Goal: Task Accomplishment & Management: Manage account settings

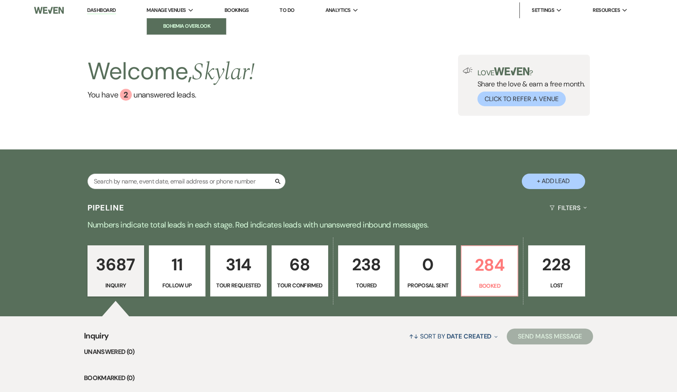
click at [179, 25] on li "Bohemia Overlook" at bounding box center [186, 26] width 71 height 8
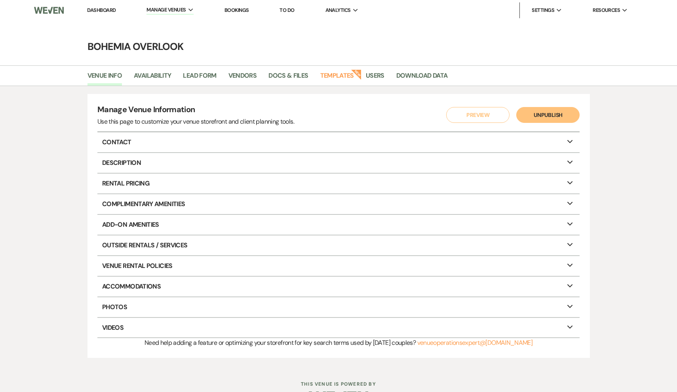
click at [106, 11] on link "Dashboard" at bounding box center [101, 10] width 29 height 7
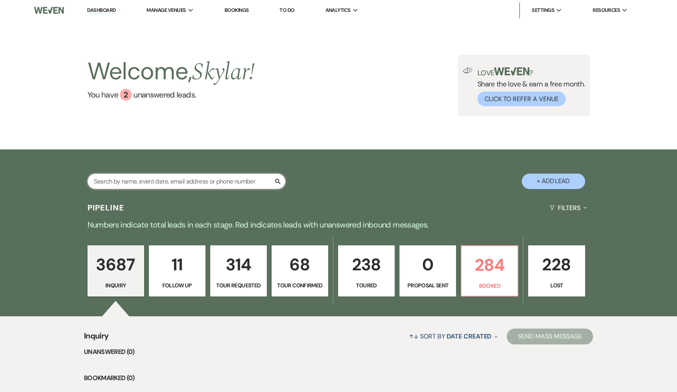
click at [178, 188] on input "text" at bounding box center [187, 180] width 198 height 15
type input "steele"
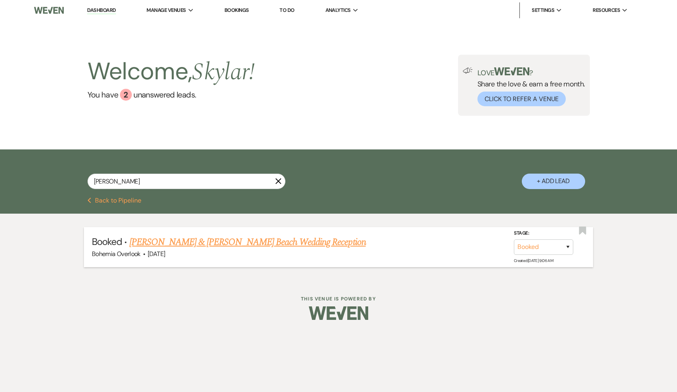
click at [257, 250] on div "Bohemia Overlook · Sep 13, 2025" at bounding box center [338, 254] width 493 height 10
click at [257, 245] on link "Mary Beth Steele & David Powers Beach Wedding Reception" at bounding box center [247, 242] width 236 height 14
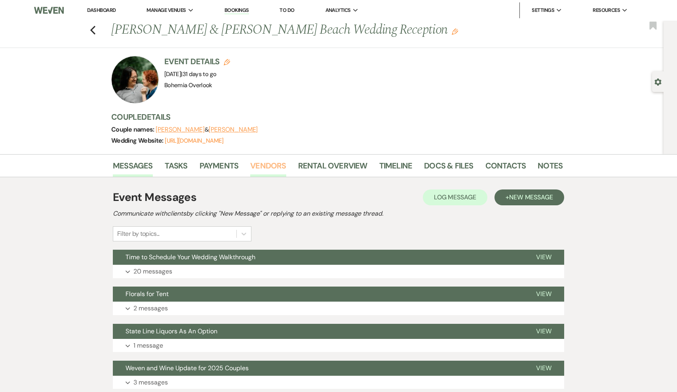
click at [269, 168] on link "Vendors" at bounding box center [268, 167] width 36 height 17
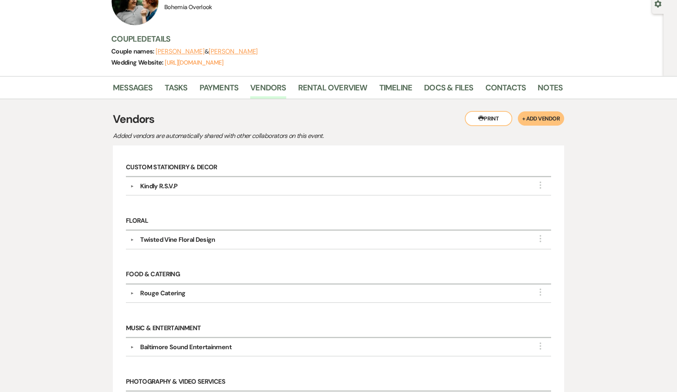
scroll to position [76, 0]
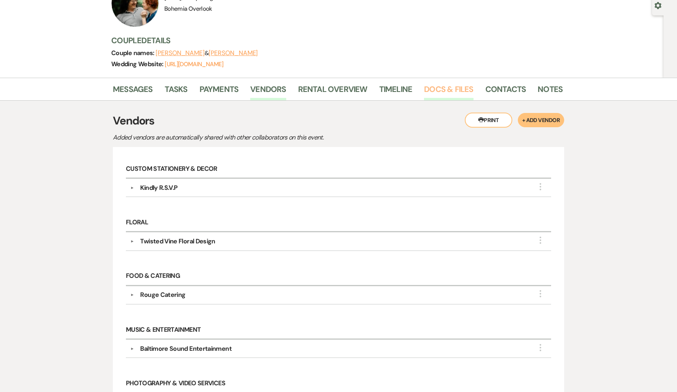
click at [457, 89] on link "Docs & Files" at bounding box center [448, 91] width 49 height 17
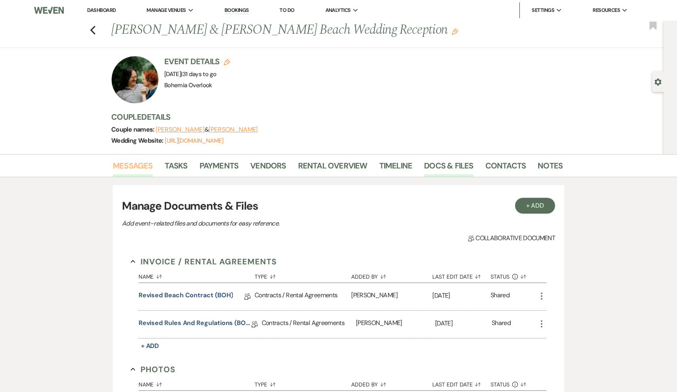
click at [130, 165] on link "Messages" at bounding box center [133, 167] width 40 height 17
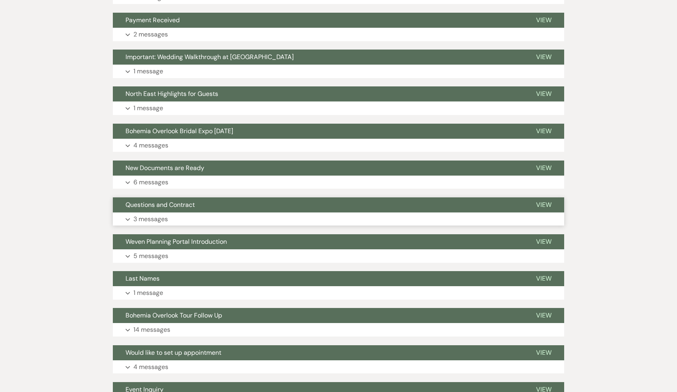
scroll to position [385, 0]
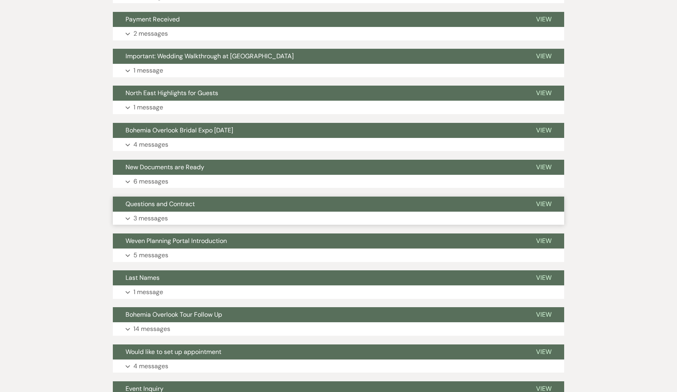
click at [211, 211] on button "Expand 3 messages" at bounding box center [338, 217] width 451 height 13
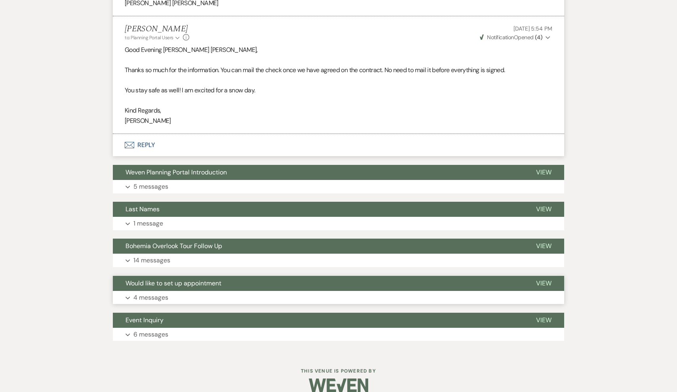
scroll to position [914, 0]
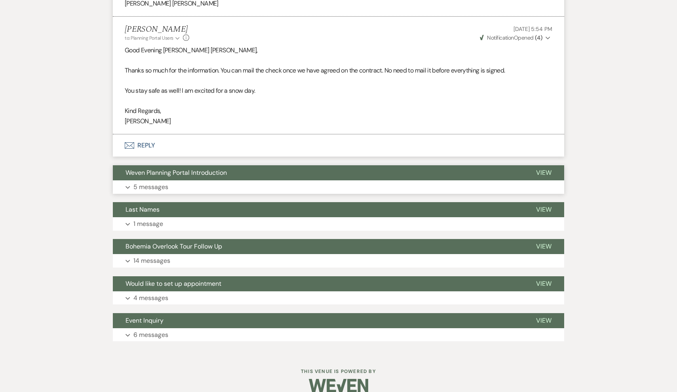
click at [200, 180] on button "Expand 5 messages" at bounding box center [338, 186] width 451 height 13
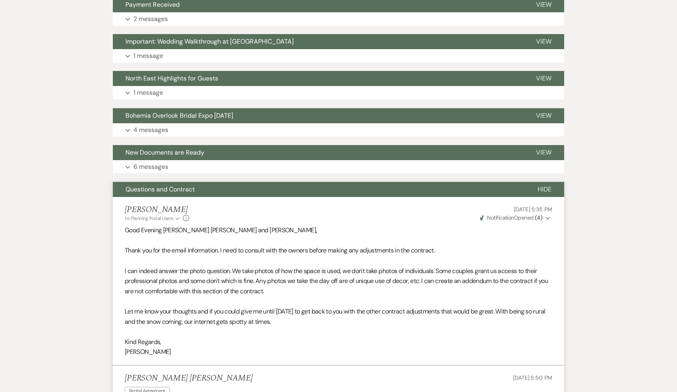
scroll to position [400, 0]
click at [181, 158] on button "New Documents are Ready" at bounding box center [318, 152] width 411 height 15
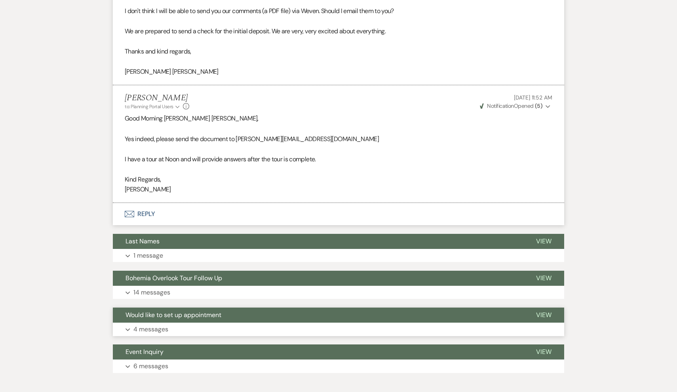
scroll to position [2594, 0]
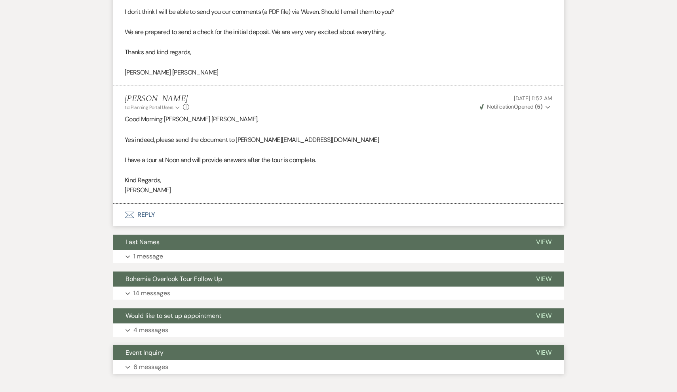
click at [227, 345] on button "Event Inquiry" at bounding box center [318, 352] width 411 height 15
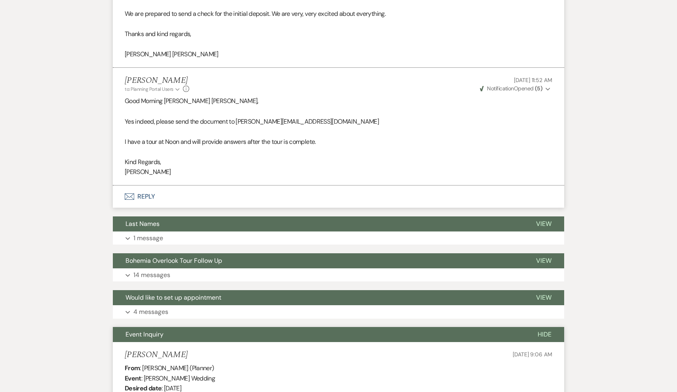
scroll to position [2596, 0]
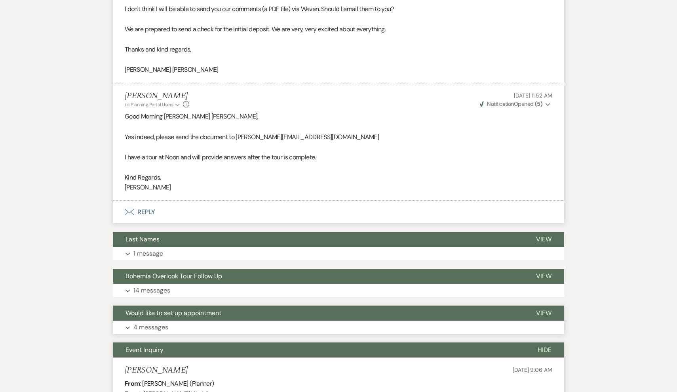
click at [220, 320] on button "Expand 4 messages" at bounding box center [338, 326] width 451 height 13
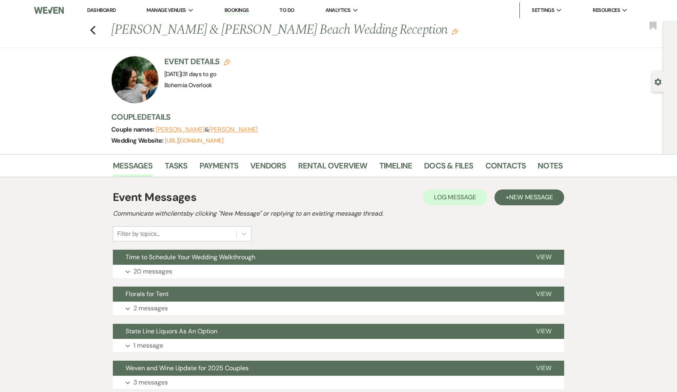
scroll to position [0, 0]
click at [429, 169] on link "Docs & Files" at bounding box center [448, 167] width 49 height 17
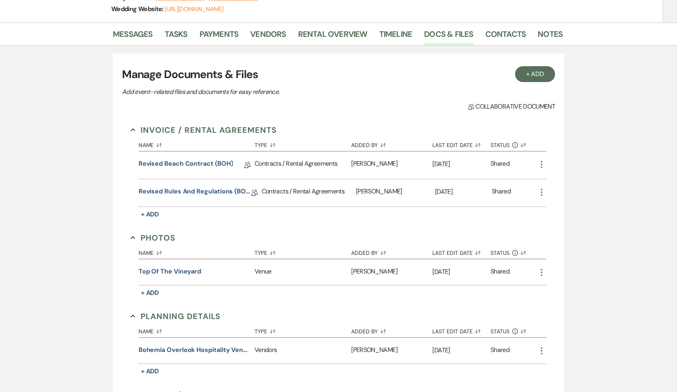
scroll to position [131, 0]
click at [263, 32] on link "Vendors" at bounding box center [268, 36] width 36 height 17
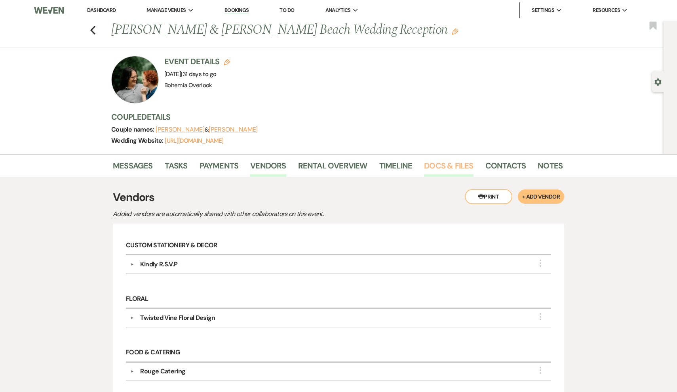
click at [458, 163] on link "Docs & Files" at bounding box center [448, 167] width 49 height 17
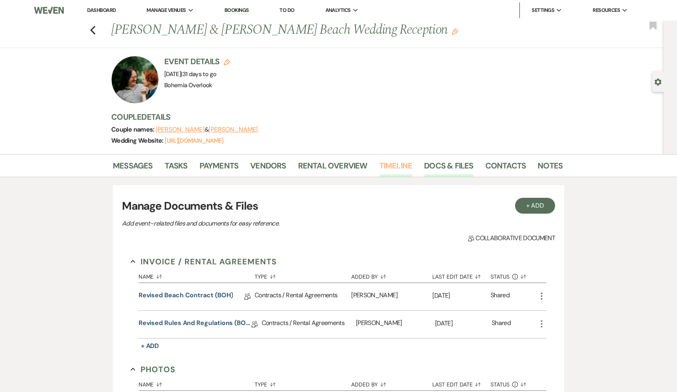
click at [383, 165] on link "Timeline" at bounding box center [395, 167] width 33 height 17
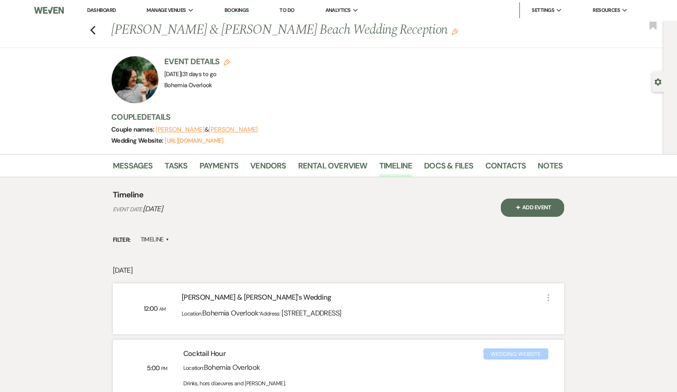
click at [422, 229] on div "Timeline Event Date: September 13, 2025" at bounding box center [307, 212] width 388 height 46
click at [129, 84] on div at bounding box center [135, 80] width 48 height 48
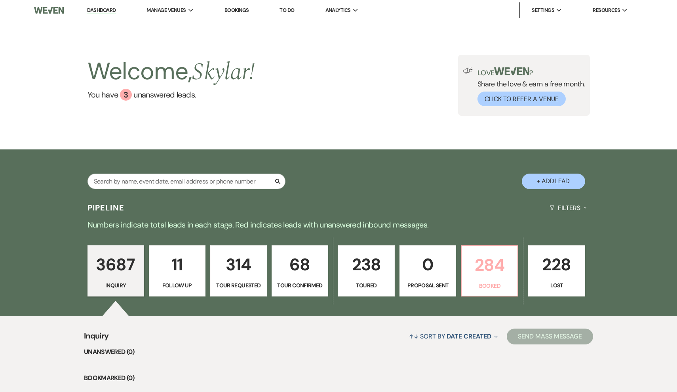
click at [507, 282] on p "Booked" at bounding box center [490, 285] width 46 height 9
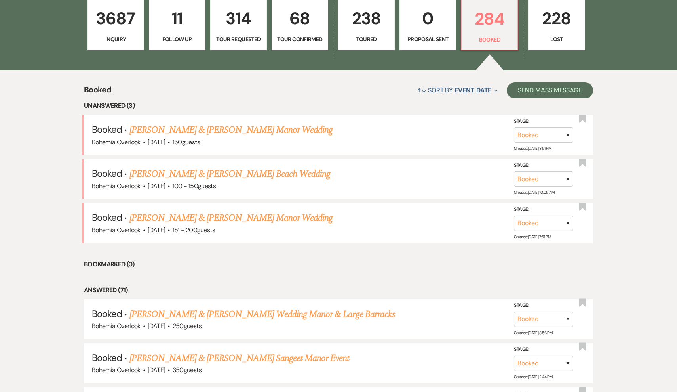
scroll to position [247, 0]
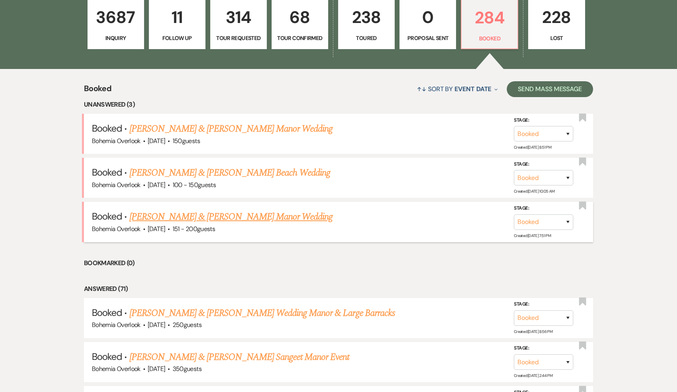
click at [271, 218] on link "Alyssa Clark & Leo Van Buskirk's Manor Wedding" at bounding box center [231, 216] width 204 height 14
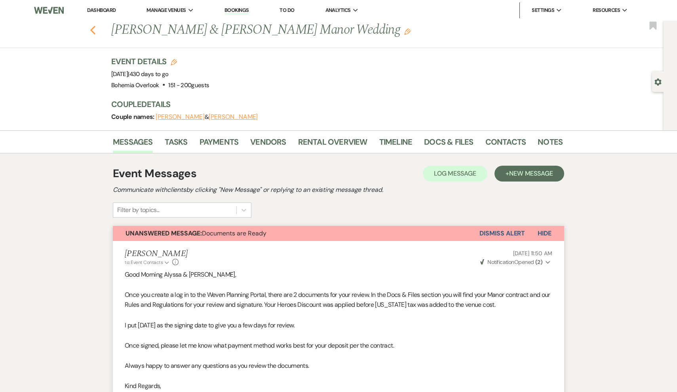
click at [94, 29] on icon "Previous" at bounding box center [93, 30] width 6 height 10
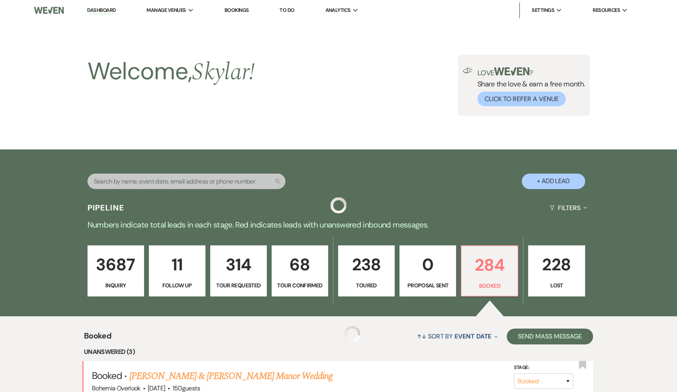
scroll to position [247, 0]
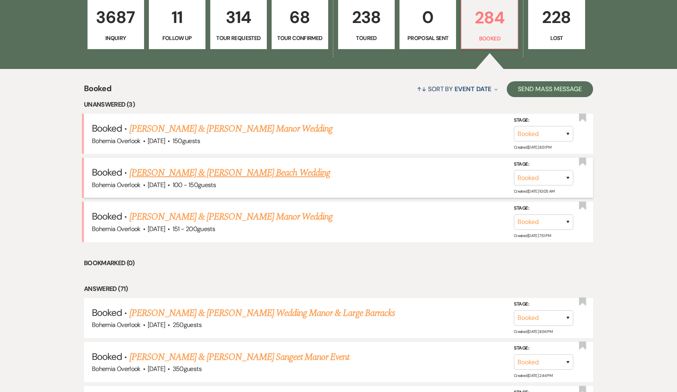
click at [201, 173] on link "Josh Brooks & Janie Graybeal's Beach Wedding" at bounding box center [229, 173] width 201 height 14
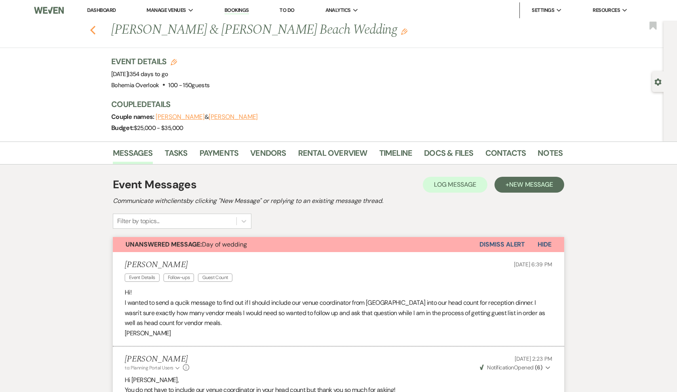
click at [93, 33] on icon "Previous" at bounding box center [93, 30] width 6 height 10
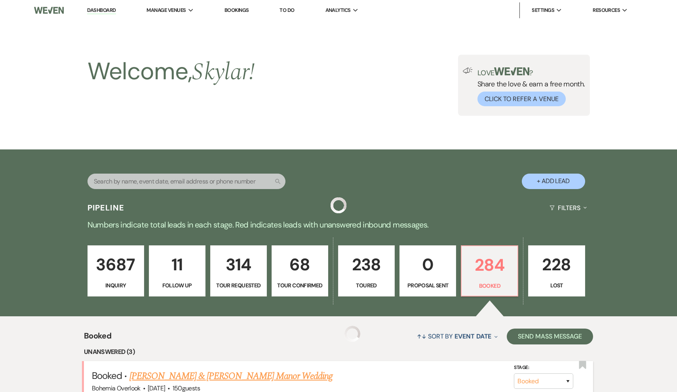
scroll to position [247, 0]
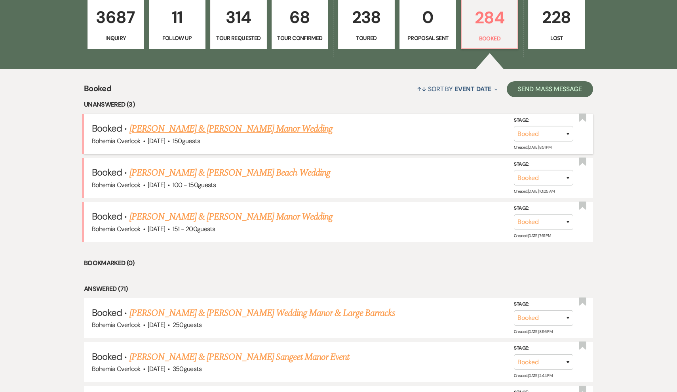
click at [185, 128] on link "Rob Hendershott & Anne Clarke's Manor Wedding" at bounding box center [231, 129] width 204 height 14
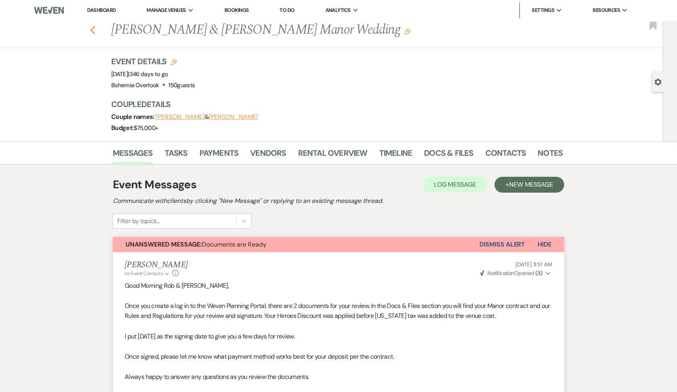
click at [91, 27] on icon "Previous" at bounding box center [93, 30] width 6 height 10
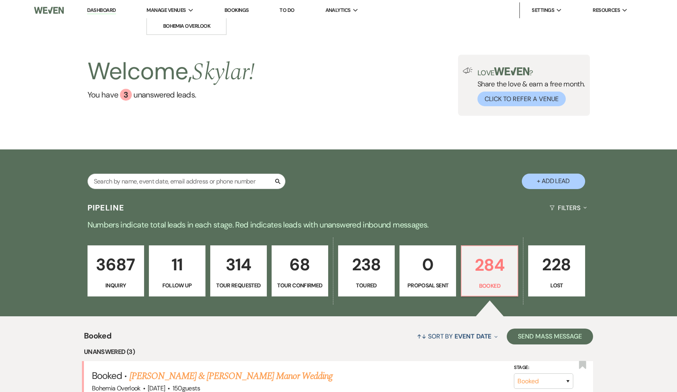
click at [159, 14] on span "Manage Venues" at bounding box center [166, 10] width 39 height 8
click at [166, 23] on li "Bohemia Overlook" at bounding box center [186, 26] width 71 height 8
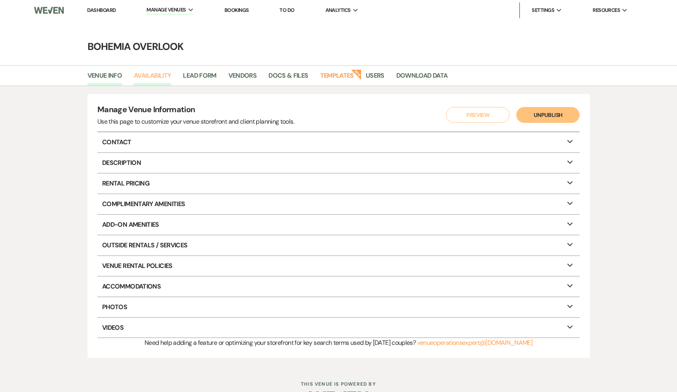
click at [158, 71] on link "Availability" at bounding box center [152, 77] width 37 height 15
select select "3"
select select "2026"
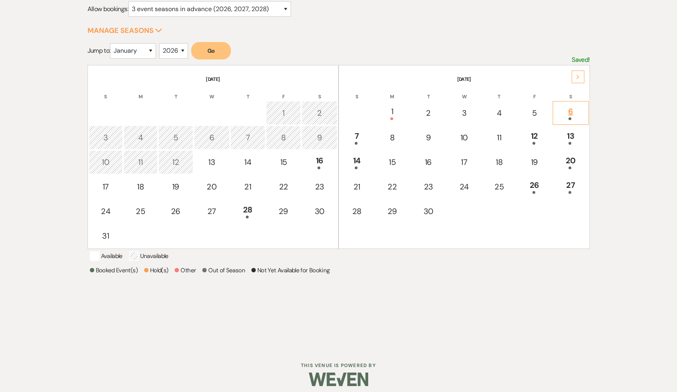
click at [574, 118] on div at bounding box center [570, 118] width 27 height 3
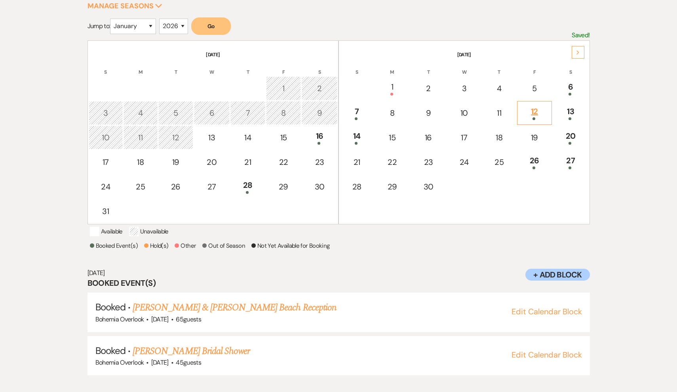
click at [545, 119] on div at bounding box center [535, 118] width 26 height 3
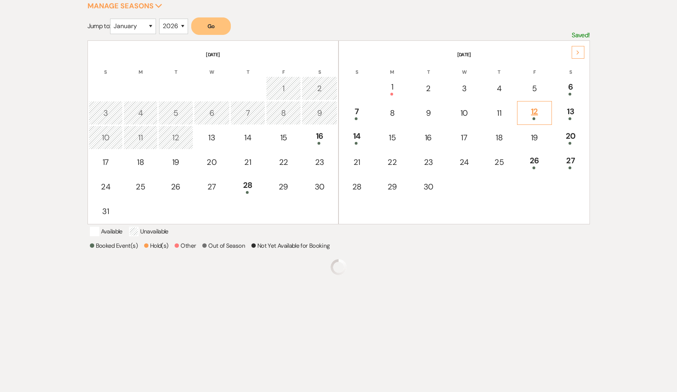
scroll to position [101, 0]
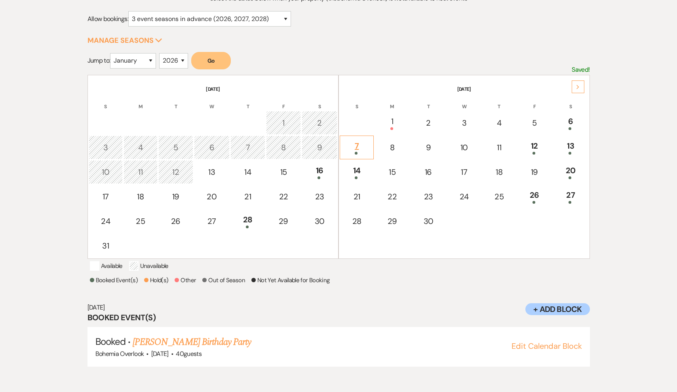
click at [371, 145] on td "7" at bounding box center [357, 147] width 34 height 24
click at [526, 155] on td "12" at bounding box center [534, 147] width 35 height 24
click at [251, 348] on link "[PERSON_NAME] Birthday Party" at bounding box center [192, 342] width 118 height 14
click at [573, 149] on div "13" at bounding box center [570, 147] width 27 height 15
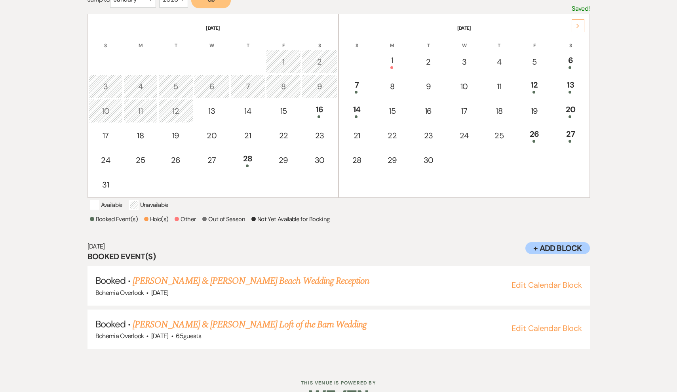
scroll to position [163, 0]
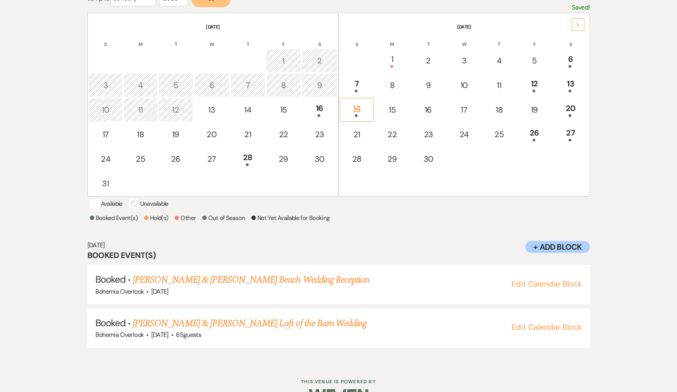
click at [359, 116] on div at bounding box center [356, 115] width 25 height 3
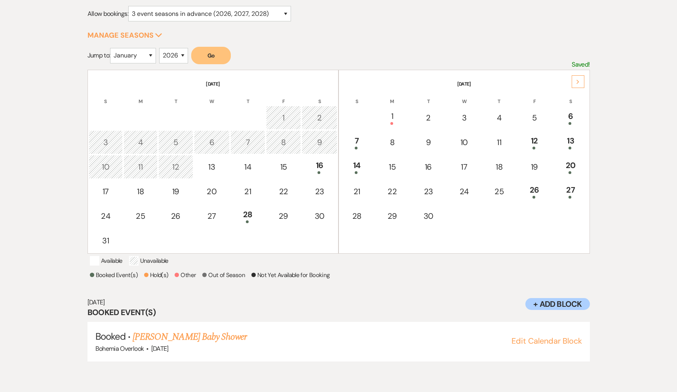
scroll to position [101, 0]
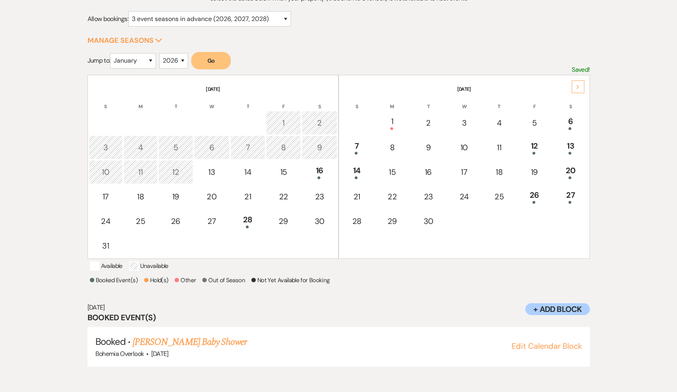
click at [584, 1] on div "Select the dates below when your property (the Bohemia Overlook ) is not availa…" at bounding box center [339, 187] width 503 height 389
click at [569, 168] on div "20" at bounding box center [570, 171] width 27 height 15
click at [543, 194] on div "26" at bounding box center [535, 196] width 26 height 15
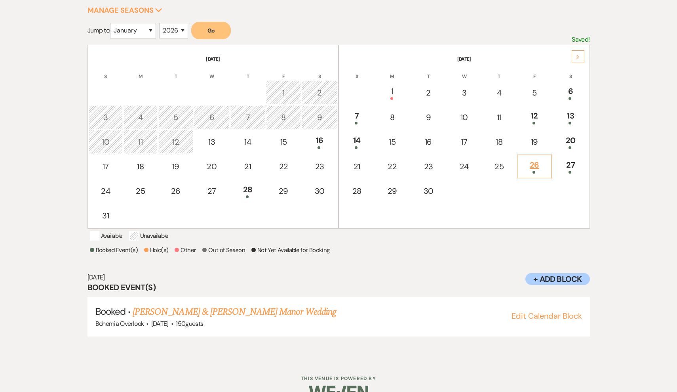
scroll to position [134, 0]
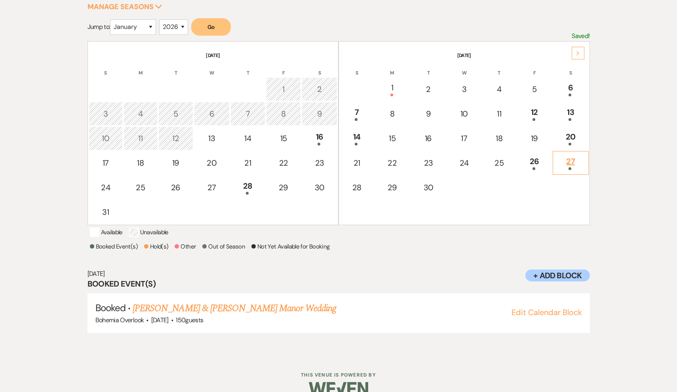
click at [583, 166] on div "27" at bounding box center [570, 162] width 27 height 15
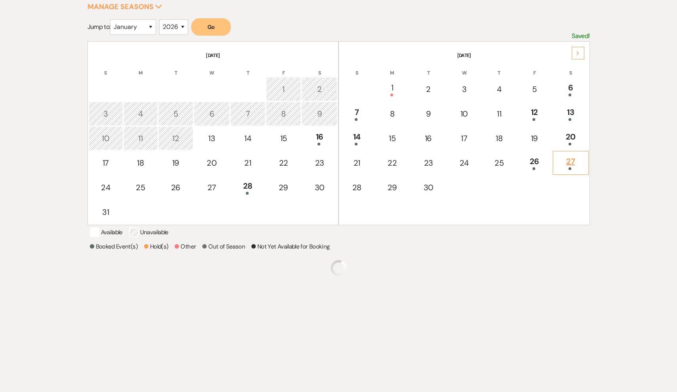
scroll to position [101, 0]
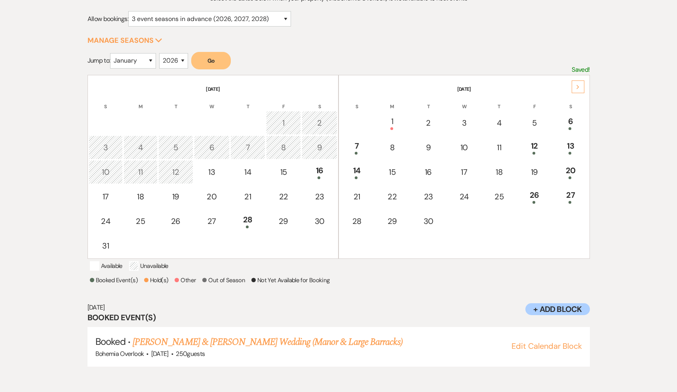
click at [581, 87] on div "Next" at bounding box center [578, 86] width 13 height 13
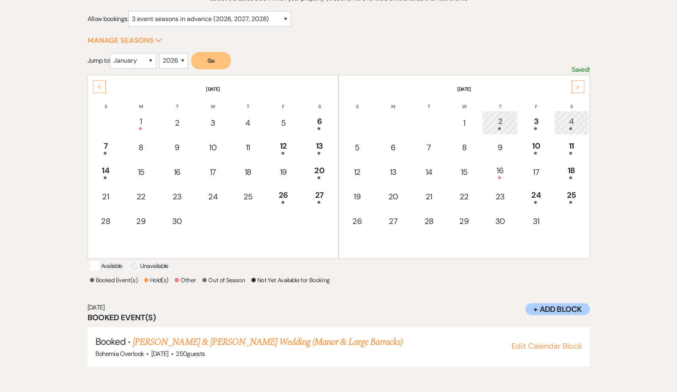
click at [502, 129] on td "2" at bounding box center [500, 123] width 36 height 24
click at [535, 124] on div "3" at bounding box center [536, 122] width 26 height 15
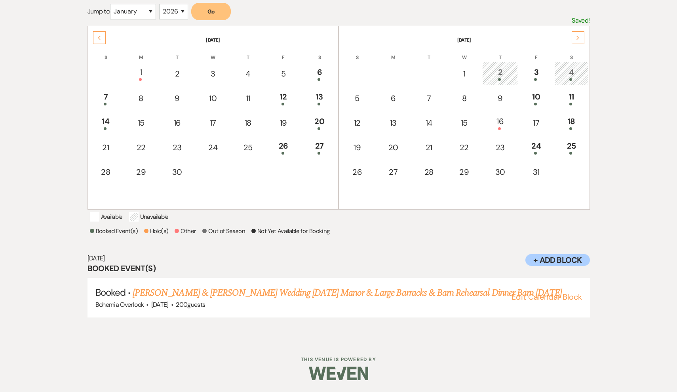
click at [575, 66] on div "4" at bounding box center [571, 73] width 25 height 15
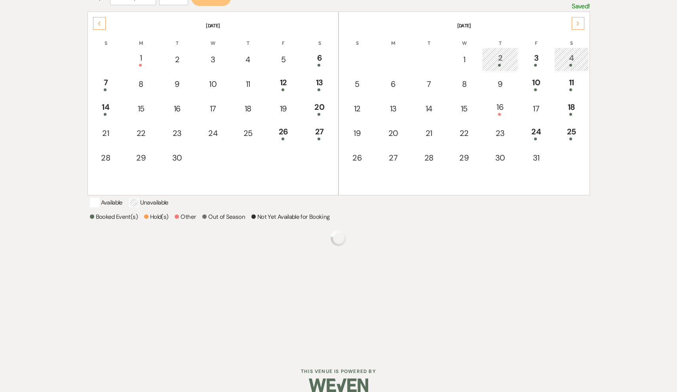
scroll to position [148, 0]
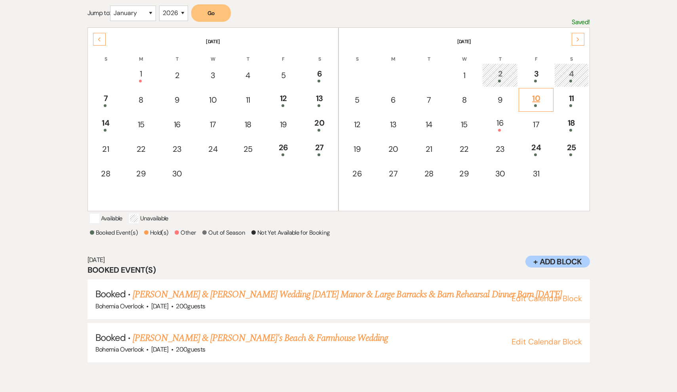
click at [541, 105] on div at bounding box center [536, 105] width 26 height 3
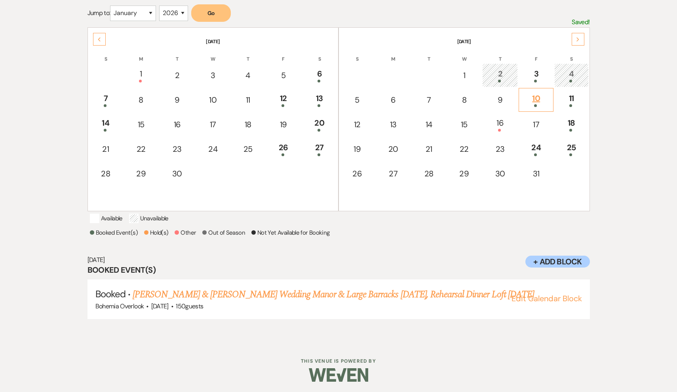
scroll to position [101, 0]
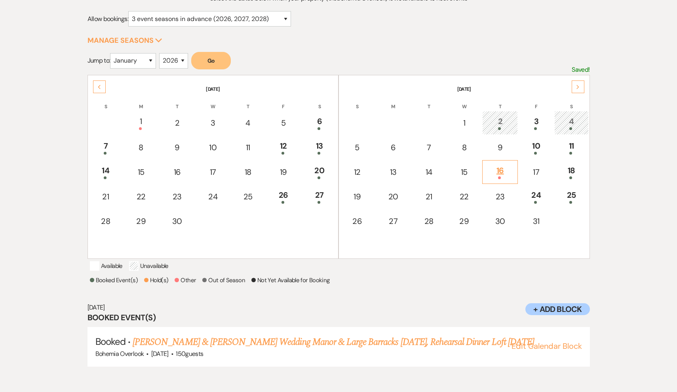
click at [505, 172] on div "16" at bounding box center [500, 171] width 27 height 15
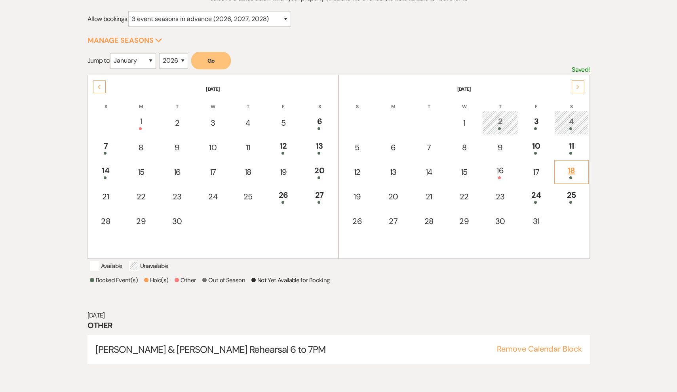
click at [569, 182] on td "18" at bounding box center [571, 172] width 34 height 24
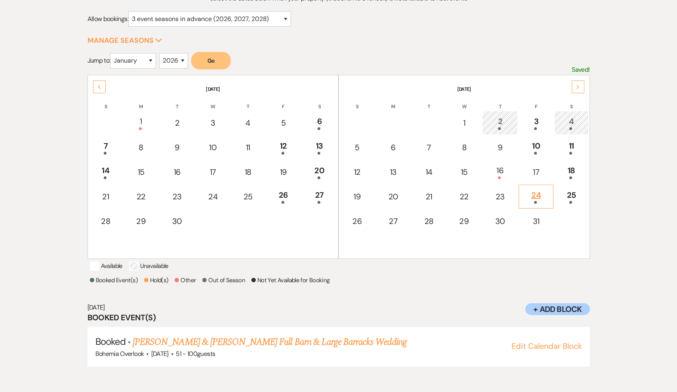
click at [540, 193] on div "24" at bounding box center [536, 196] width 26 height 15
click at [541, 192] on div "24" at bounding box center [536, 196] width 26 height 15
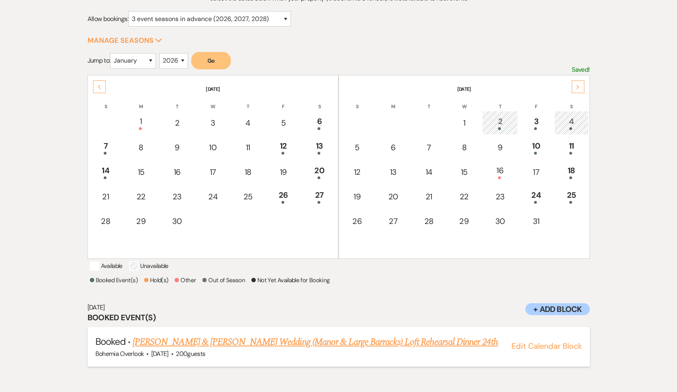
click at [457, 347] on link "Ryan Hahn & Meghan Hormanski's Wedding (Manor & Large Barracks) Loft Rehearsal …" at bounding box center [316, 342] width 366 height 14
click at [574, 197] on div "25" at bounding box center [571, 196] width 25 height 15
click at [585, 86] on th "October 2025" at bounding box center [464, 84] width 249 height 17
click at [581, 86] on div "Next" at bounding box center [578, 86] width 13 height 13
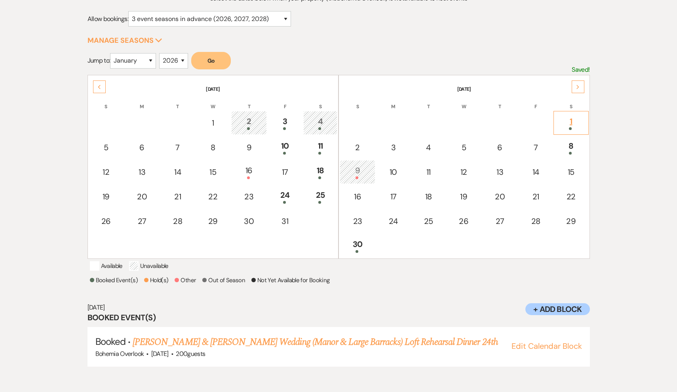
click at [559, 129] on div at bounding box center [571, 128] width 26 height 3
click at [566, 149] on div "8" at bounding box center [571, 147] width 26 height 15
click at [576, 88] on icon "Next" at bounding box center [578, 87] width 4 height 5
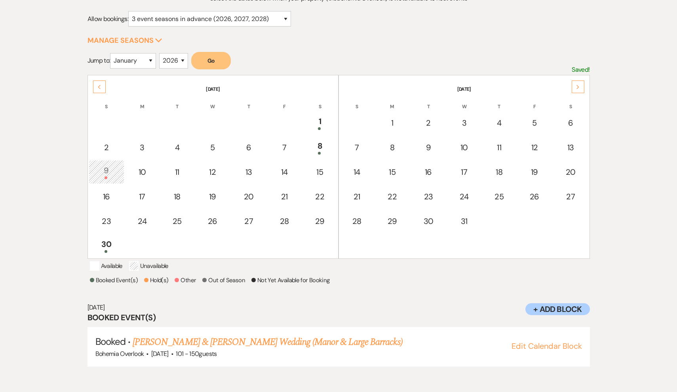
click at [576, 88] on icon "Next" at bounding box center [578, 87] width 4 height 5
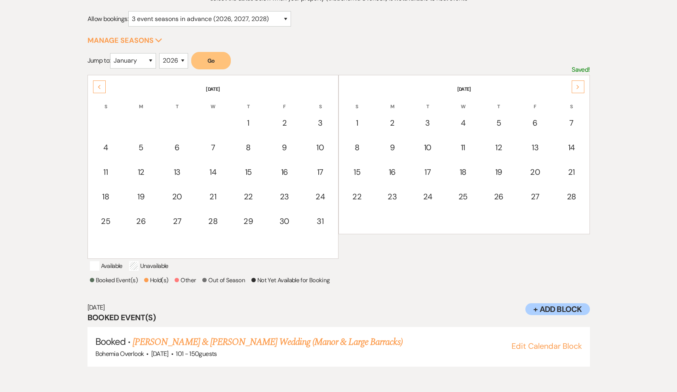
click at [576, 88] on icon "Next" at bounding box center [578, 87] width 4 height 5
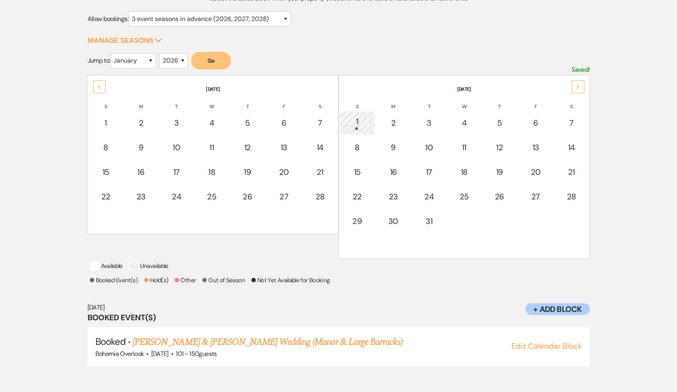
click at [576, 88] on icon "Next" at bounding box center [578, 87] width 4 height 5
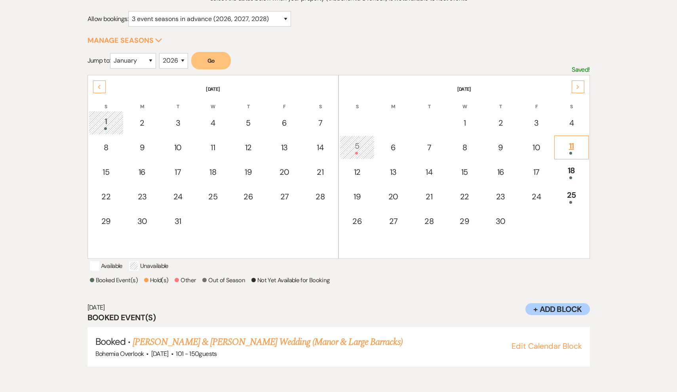
click at [572, 142] on div "11" at bounding box center [571, 147] width 25 height 15
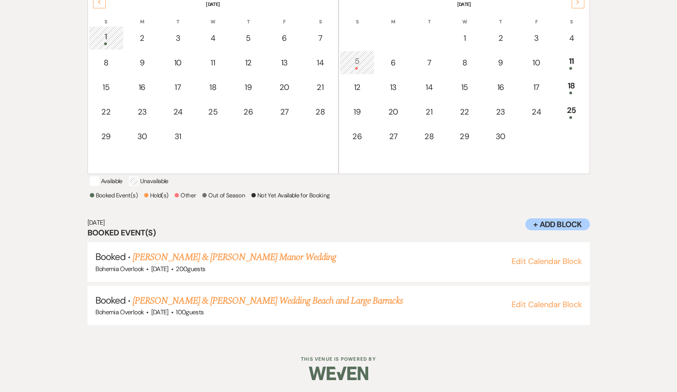
scroll to position [193, 0]
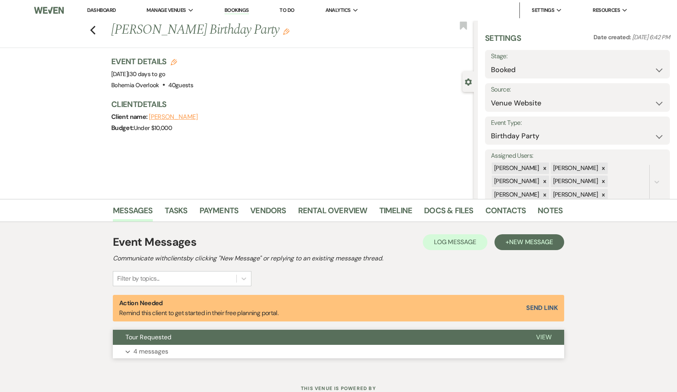
click at [186, 349] on button "Expand 4 messages" at bounding box center [338, 351] width 451 height 13
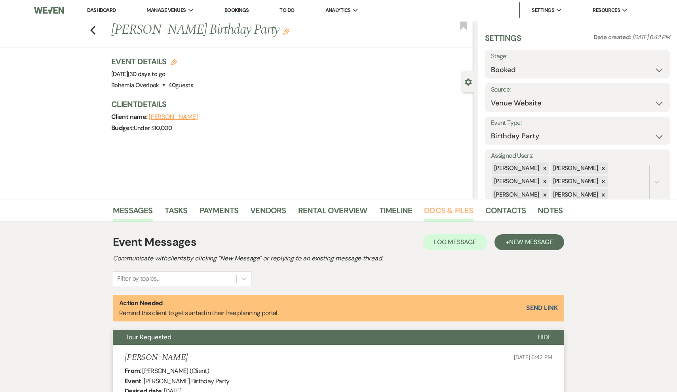
click at [434, 210] on link "Docs & Files" at bounding box center [448, 212] width 49 height 17
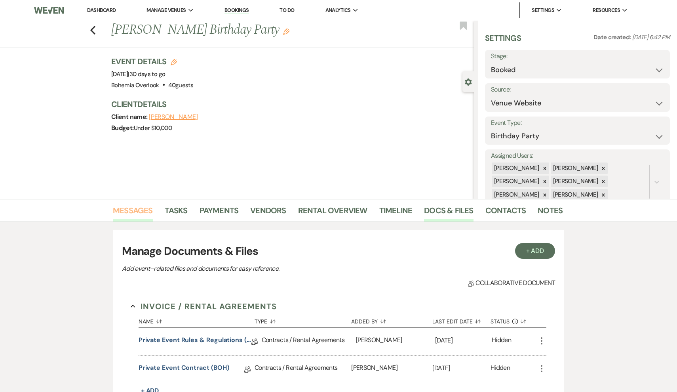
click at [118, 212] on link "Messages" at bounding box center [133, 212] width 40 height 17
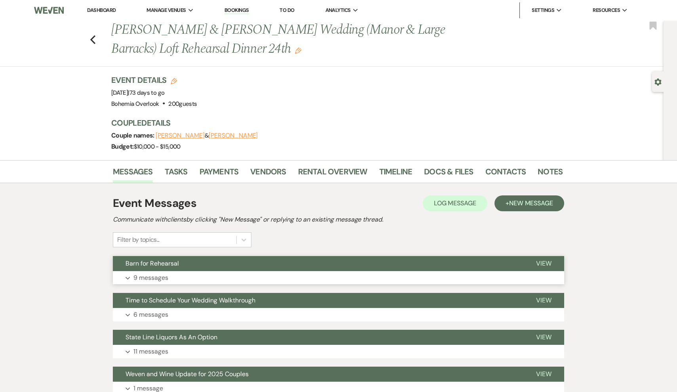
click at [253, 268] on button "Barn for Rehearsal" at bounding box center [318, 263] width 411 height 15
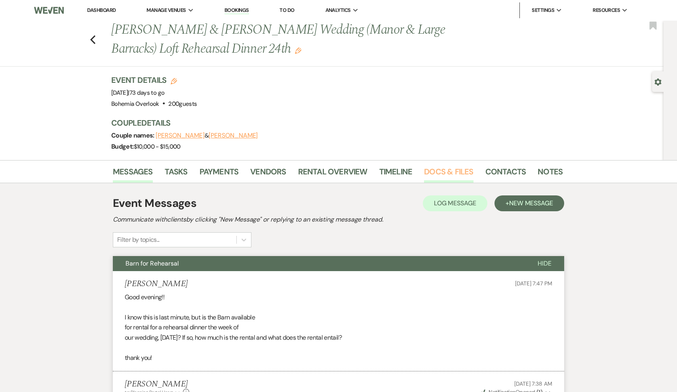
click at [443, 171] on link "Docs & Files" at bounding box center [448, 173] width 49 height 17
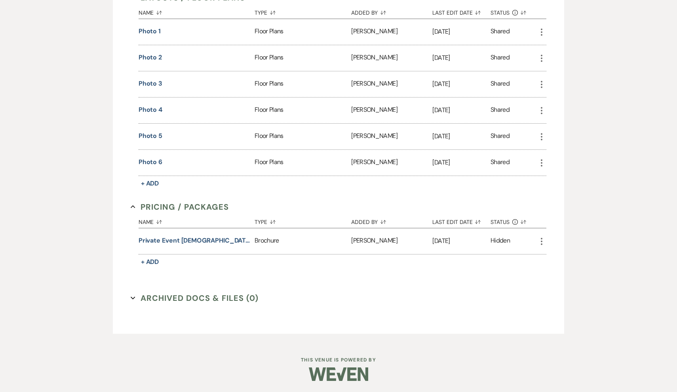
scroll to position [516, 0]
click at [186, 237] on button "Private Event BOH" at bounding box center [195, 241] width 113 height 10
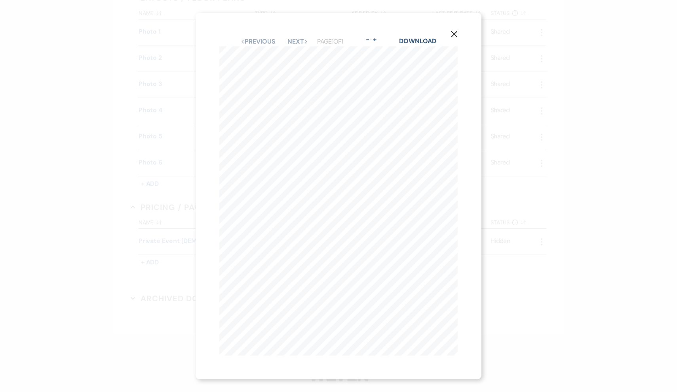
click at [451, 31] on icon "X" at bounding box center [454, 33] width 7 height 7
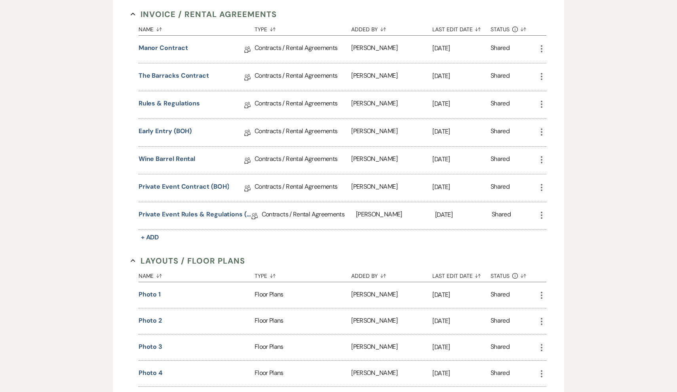
scroll to position [113, 0]
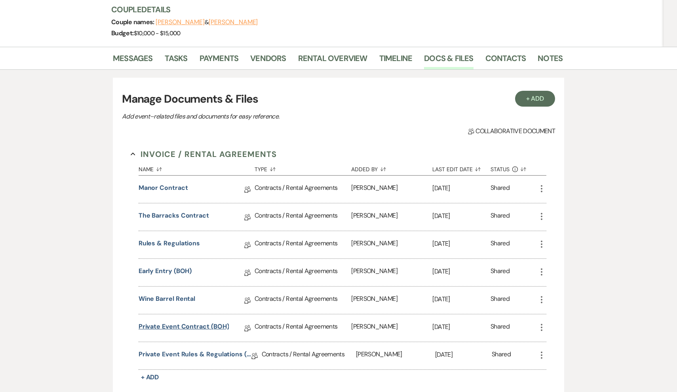
click at [189, 330] on link "Private Event Contract (BOH)" at bounding box center [184, 328] width 91 height 12
